Goal: Navigation & Orientation: Understand site structure

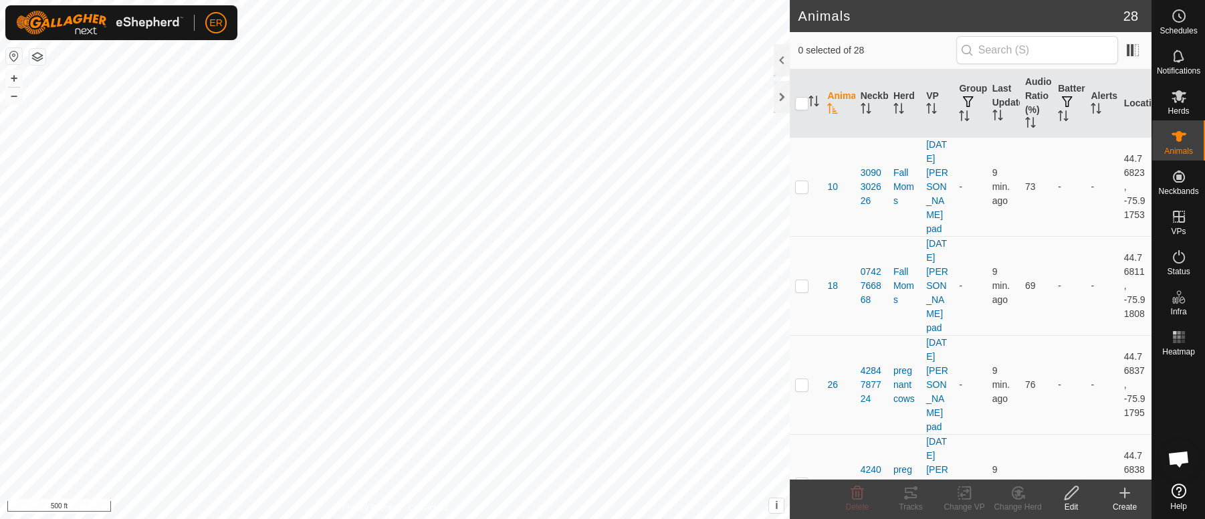
scroll to position [11138, 0]
click at [15, 101] on button "–" at bounding box center [14, 96] width 16 height 16
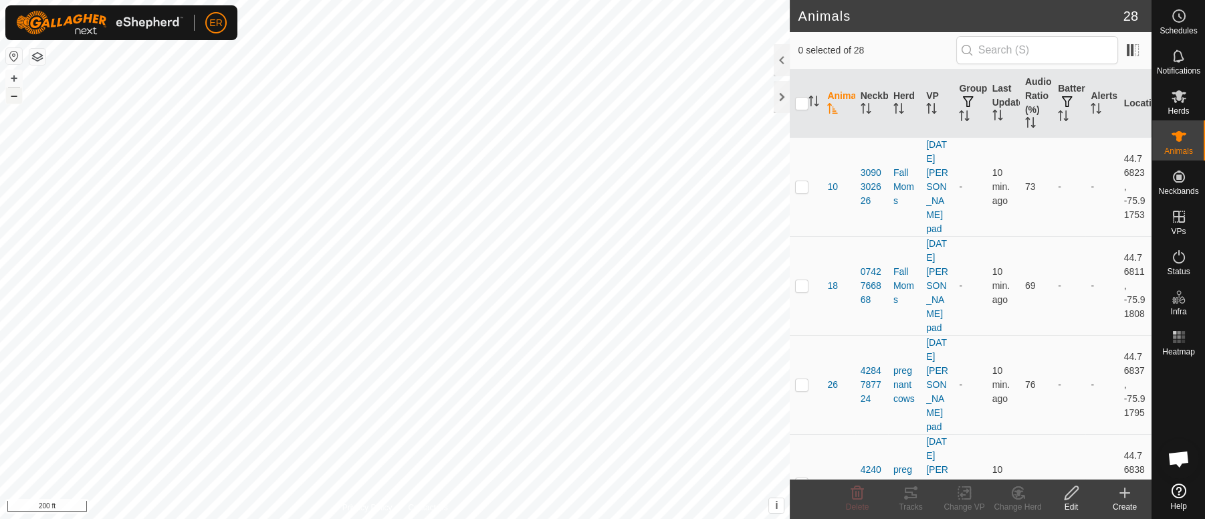
click at [15, 101] on button "–" at bounding box center [14, 96] width 16 height 16
